Goal: Find specific page/section: Find specific page/section

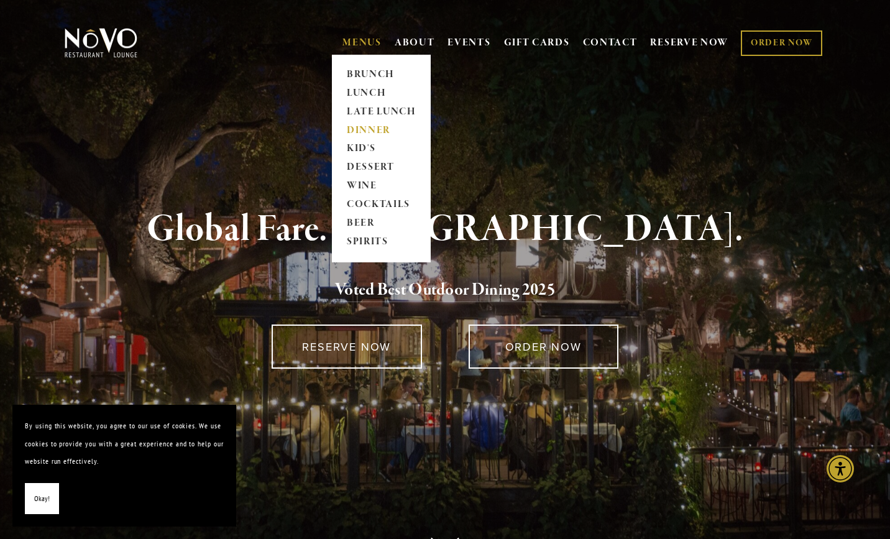
click at [365, 132] on link "DINNER" at bounding box center [382, 130] width 78 height 19
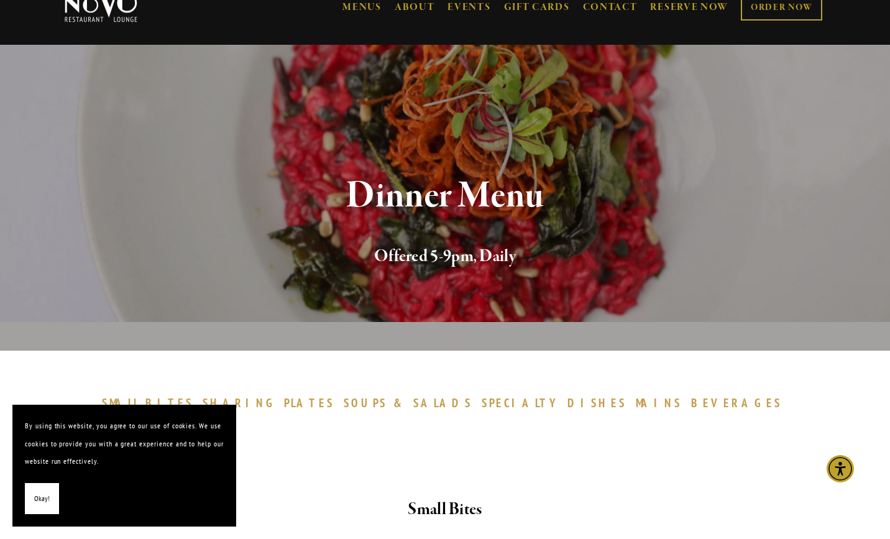
scroll to position [62, 0]
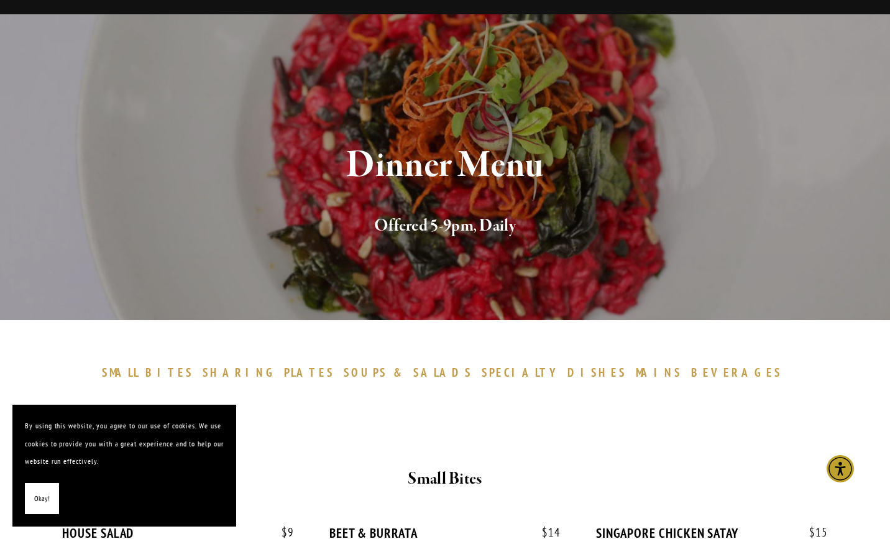
click at [35, 494] on span "Okay!" at bounding box center [42, 499] width 16 height 18
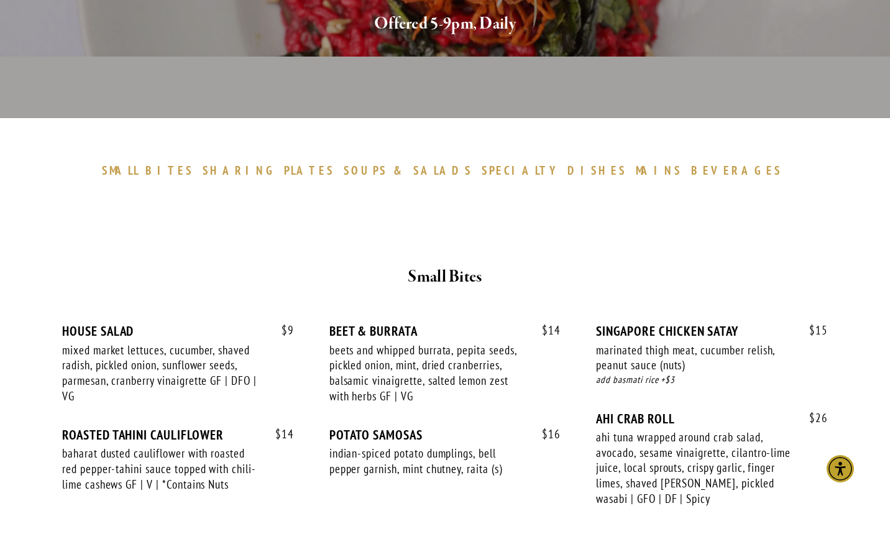
scroll to position [0, 0]
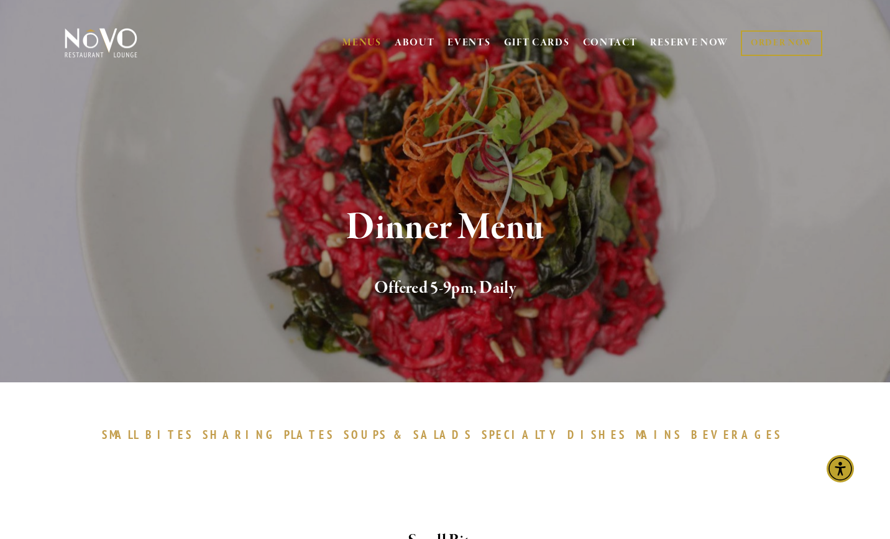
click at [85, 36] on img at bounding box center [101, 42] width 78 height 31
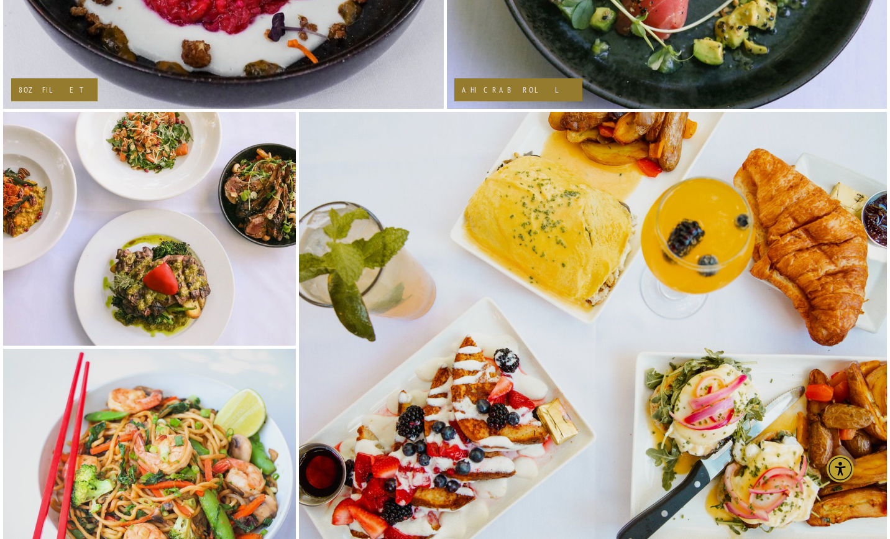
scroll to position [1865, 0]
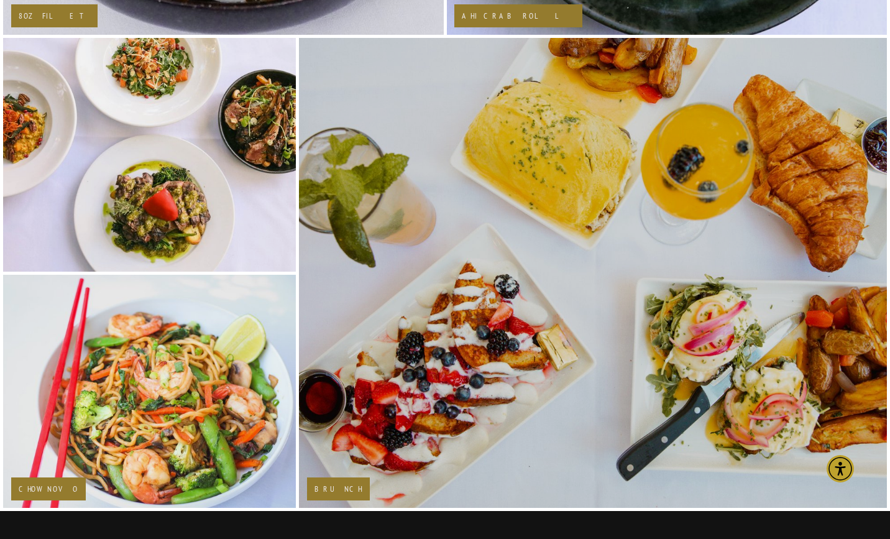
click at [315, 493] on h2 "Brunch" at bounding box center [339, 489] width 48 height 8
click at [464, 349] on img at bounding box center [593, 272] width 668 height 471
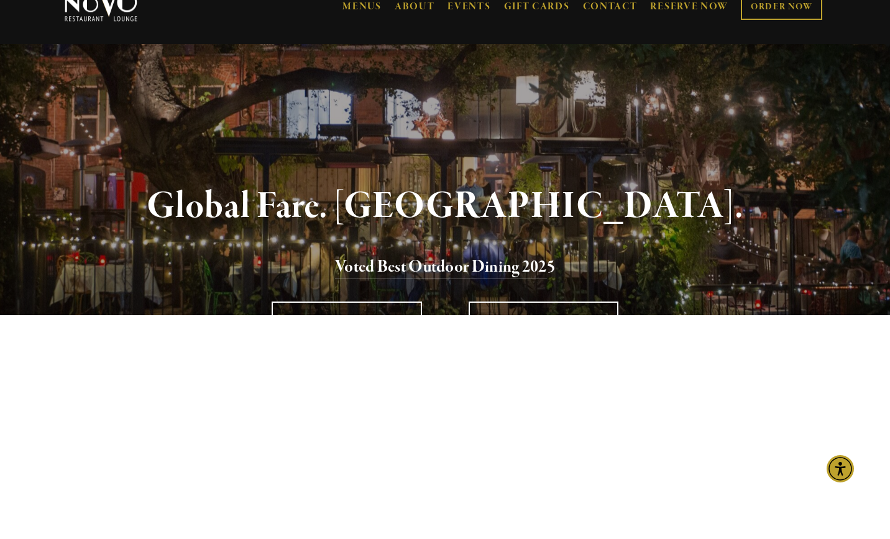
scroll to position [0, 0]
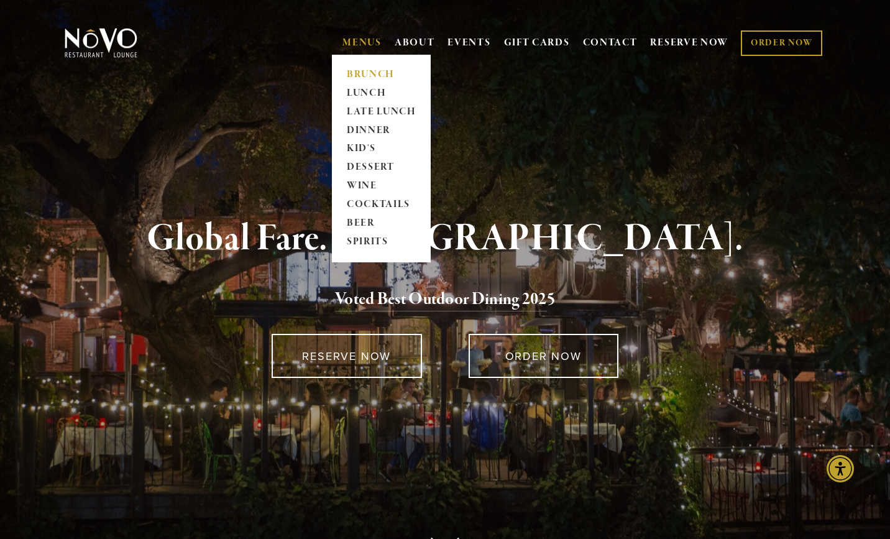
click at [361, 73] on link "BRUNCH" at bounding box center [382, 74] width 78 height 19
